Goal: Information Seeking & Learning: Check status

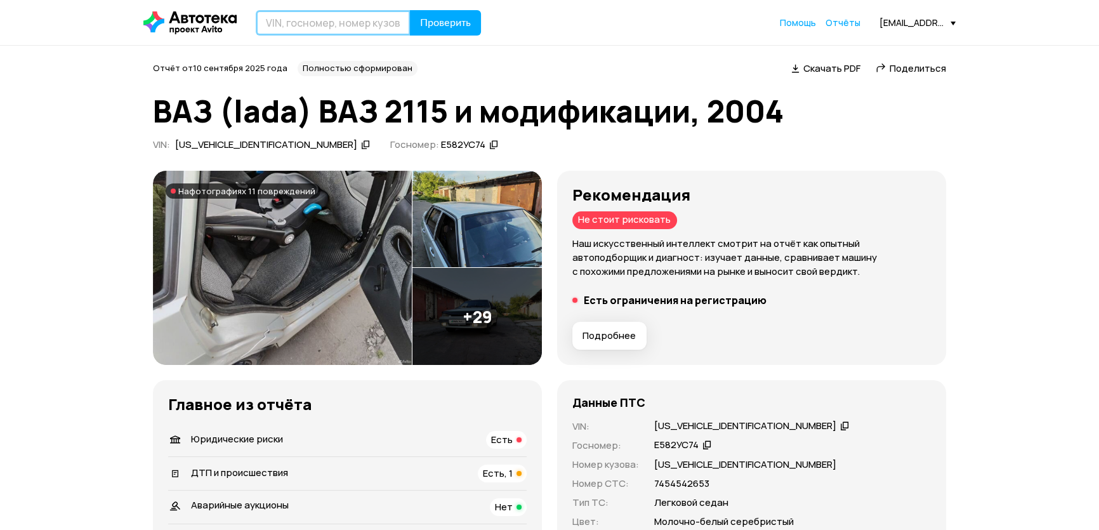
click at [355, 27] on input "text" at bounding box center [333, 22] width 155 height 25
paste input "[VEHICLE_IDENTIFICATION_NUMBER]"
type input "[VEHICLE_IDENTIFICATION_NUMBER]"
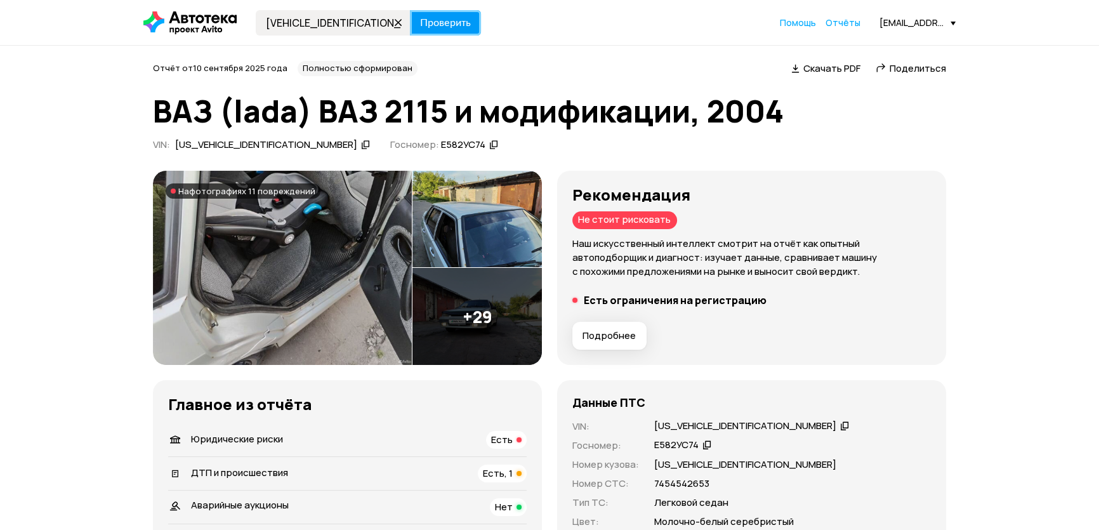
click at [442, 25] on span "Проверить" at bounding box center [445, 23] width 51 height 10
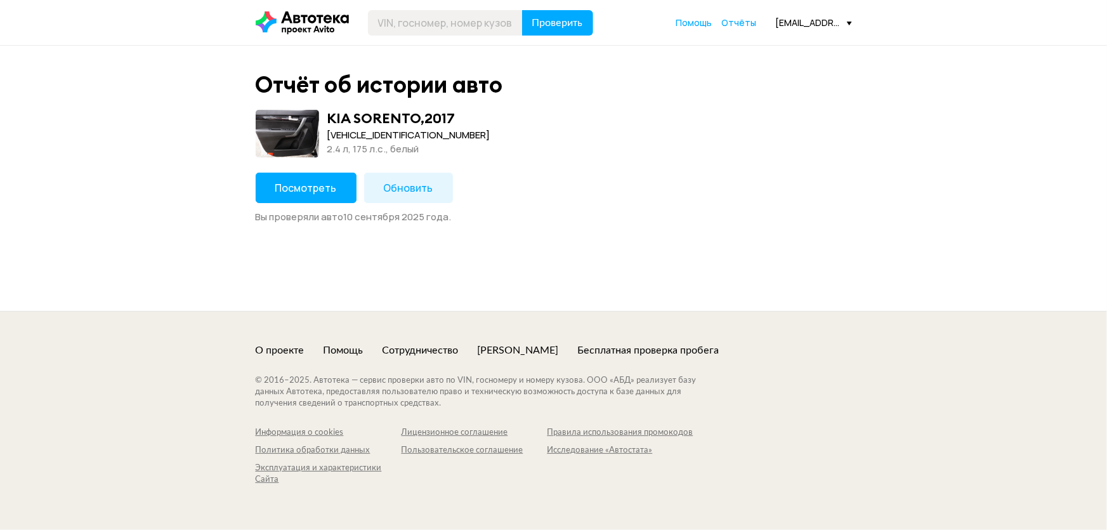
click at [312, 195] on button "Посмотреть" at bounding box center [306, 188] width 101 height 30
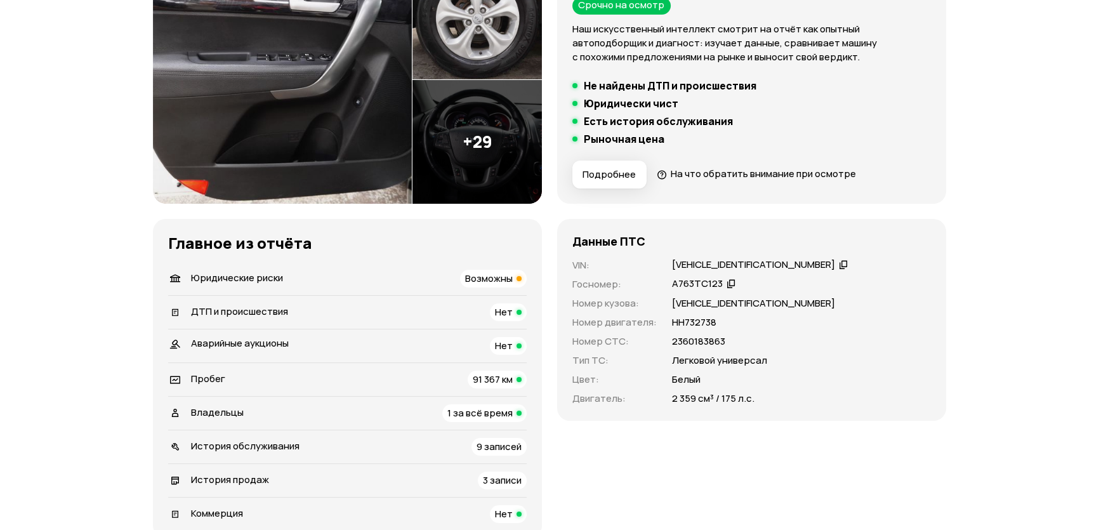
scroll to position [230, 0]
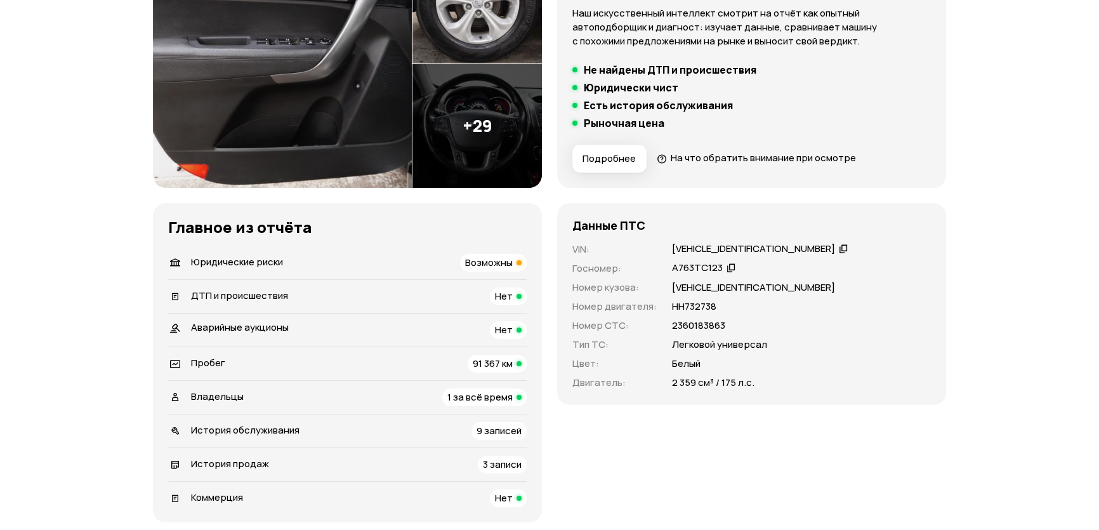
click at [502, 268] on span "Возможны" at bounding box center [489, 262] width 48 height 13
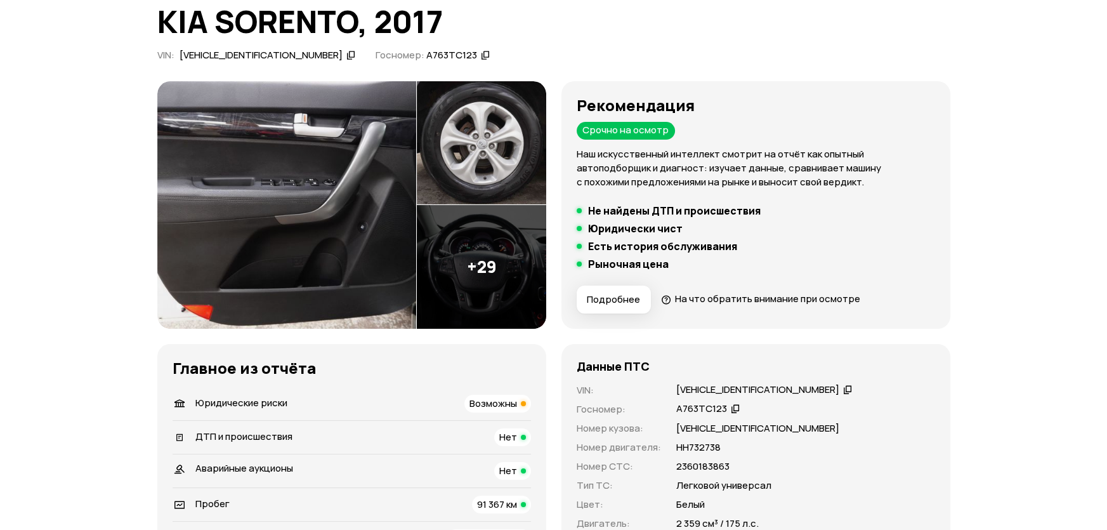
scroll to position [65, 0]
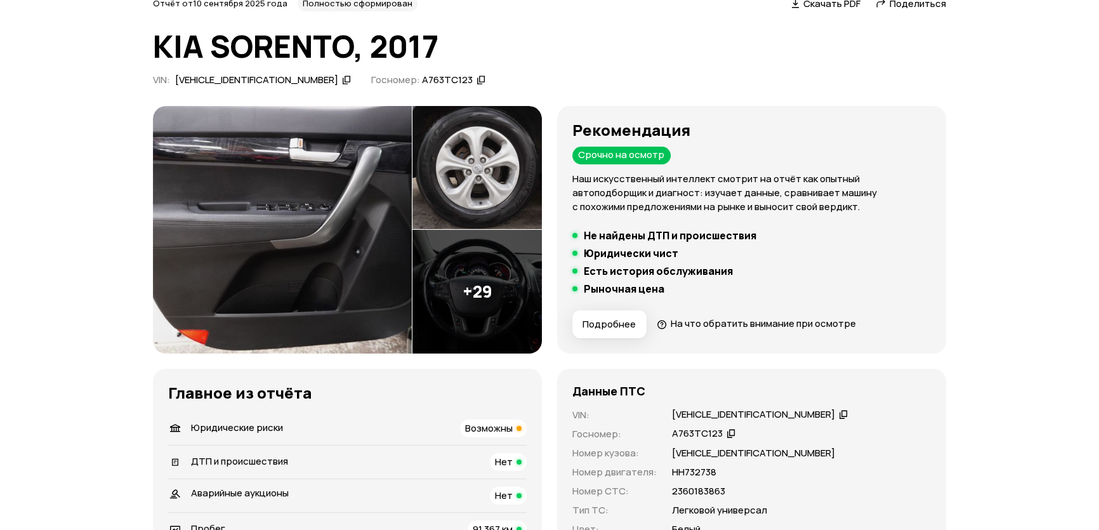
click at [361, 235] on img at bounding box center [282, 229] width 259 height 247
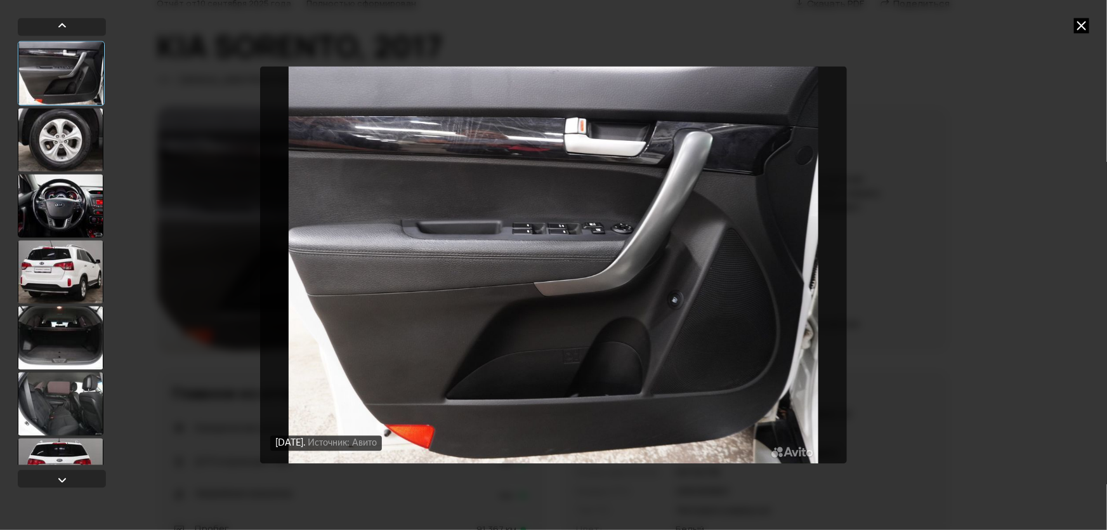
click at [58, 157] on div at bounding box center [61, 139] width 86 height 63
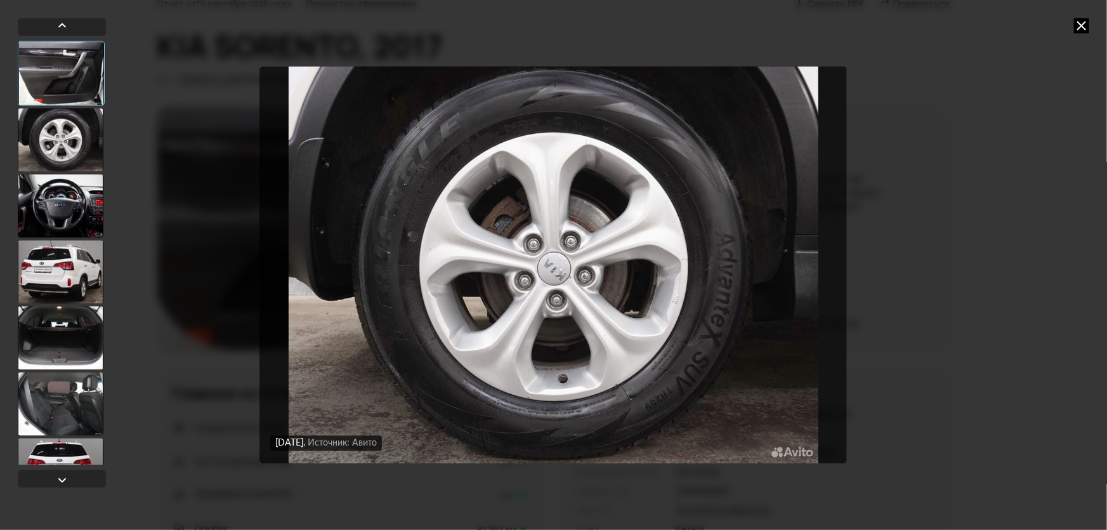
click at [63, 202] on div at bounding box center [61, 205] width 86 height 63
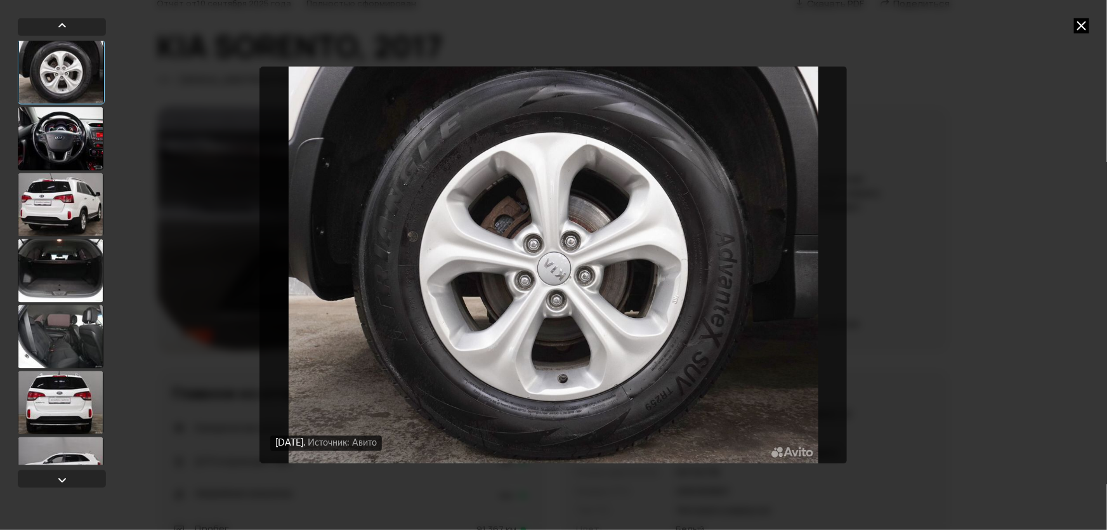
scroll to position [173, 0]
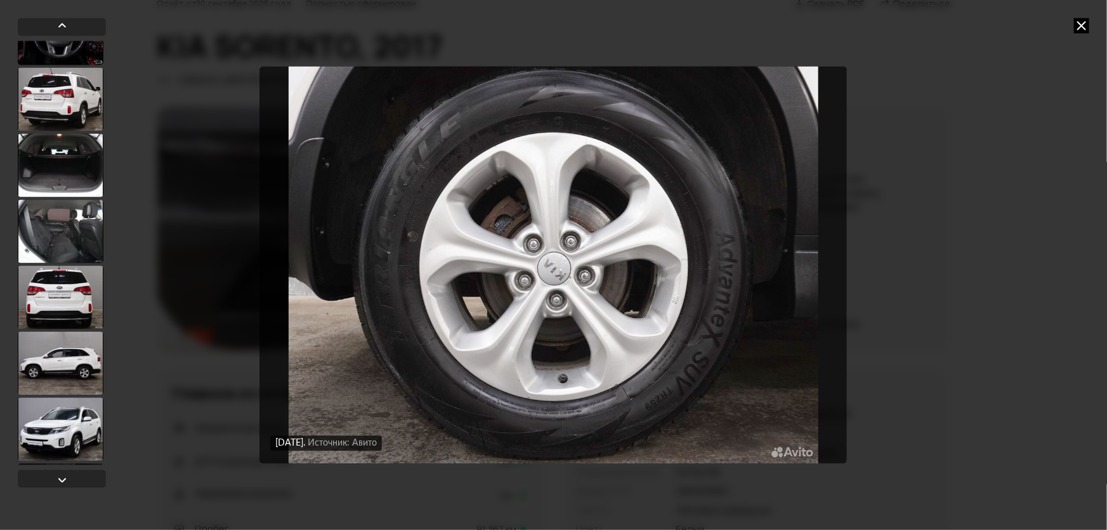
click at [71, 105] on div at bounding box center [61, 98] width 86 height 63
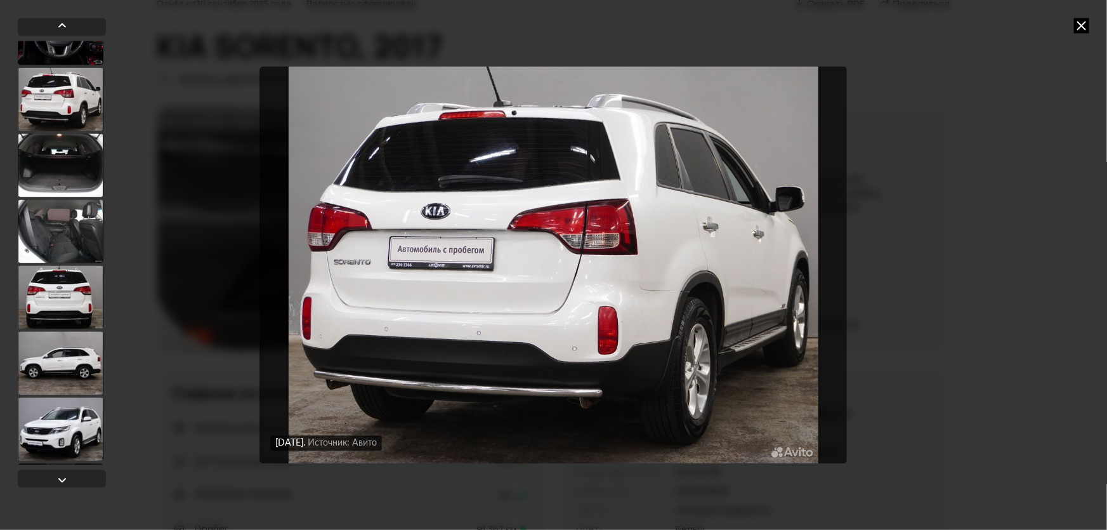
click at [75, 155] on div at bounding box center [61, 164] width 86 height 63
click at [70, 219] on div at bounding box center [61, 231] width 86 height 63
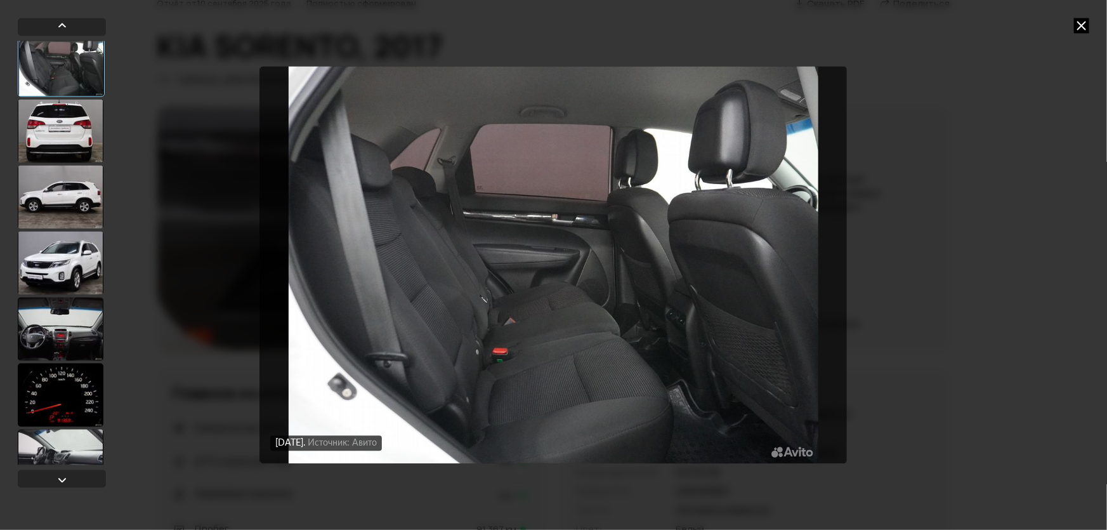
scroll to position [344, 0]
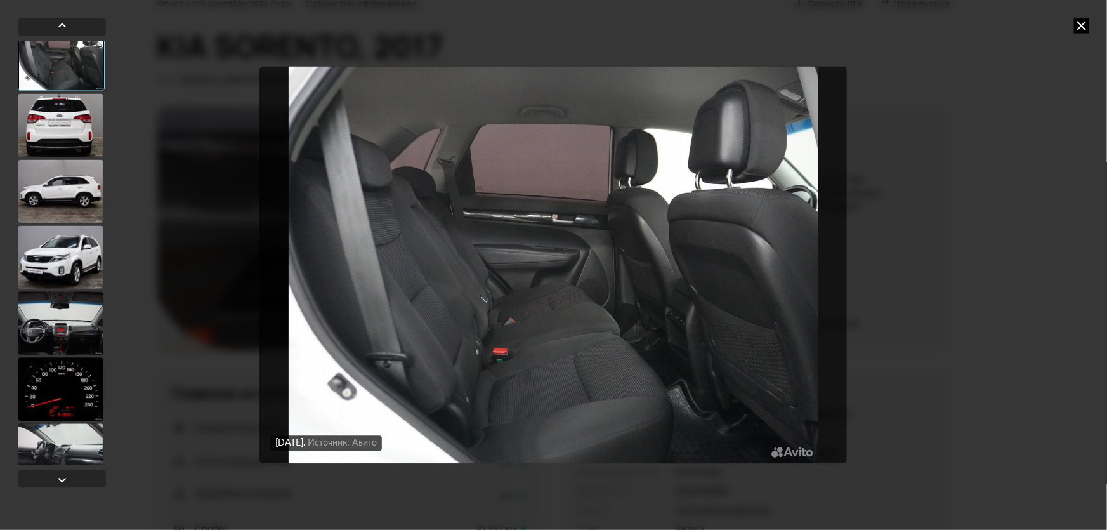
click at [70, 219] on div at bounding box center [61, 190] width 86 height 63
